Goal: Information Seeking & Learning: Learn about a topic

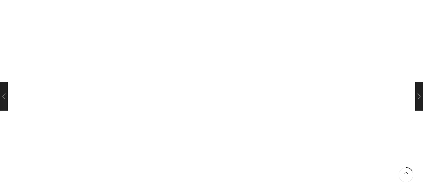
scroll to position [1284, 0]
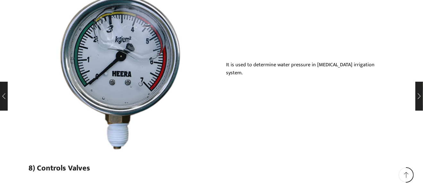
scroll to position [3755, 0]
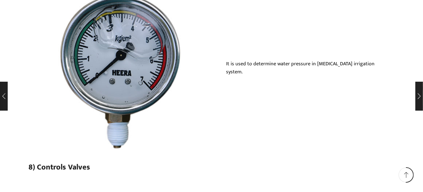
click at [126, 76] on img at bounding box center [120, 71] width 183 height 183
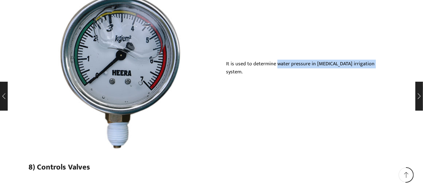
drag, startPoint x: 368, startPoint y: 67, endPoint x: 276, endPoint y: 69, distance: 91.2
click at [276, 69] on p "It is used to determine water pressure in [MEDICAL_DATA] irrigation system." at bounding box center [303, 68] width 154 height 16
copy p "water pressure in [MEDICAL_DATA] irrigation system"
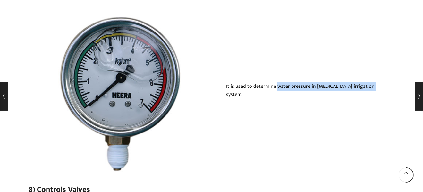
scroll to position [3723, 0]
